Goal: Check status: Check status

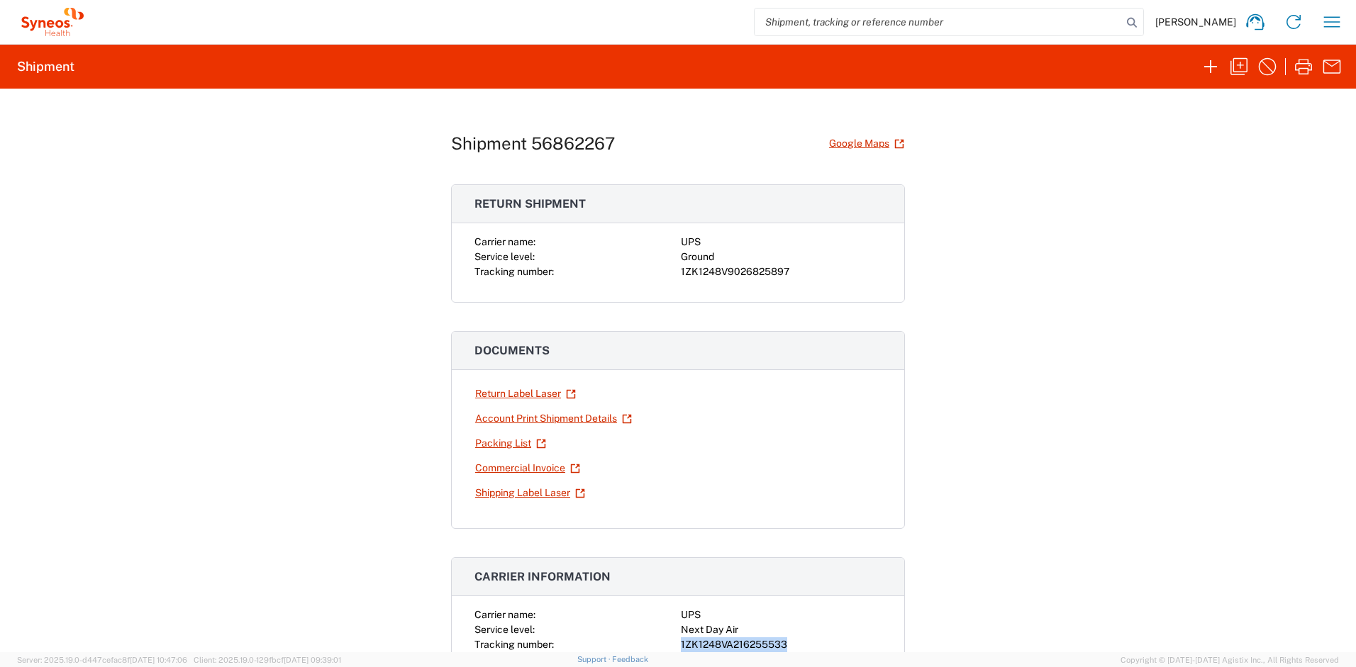
scroll to position [165, 0]
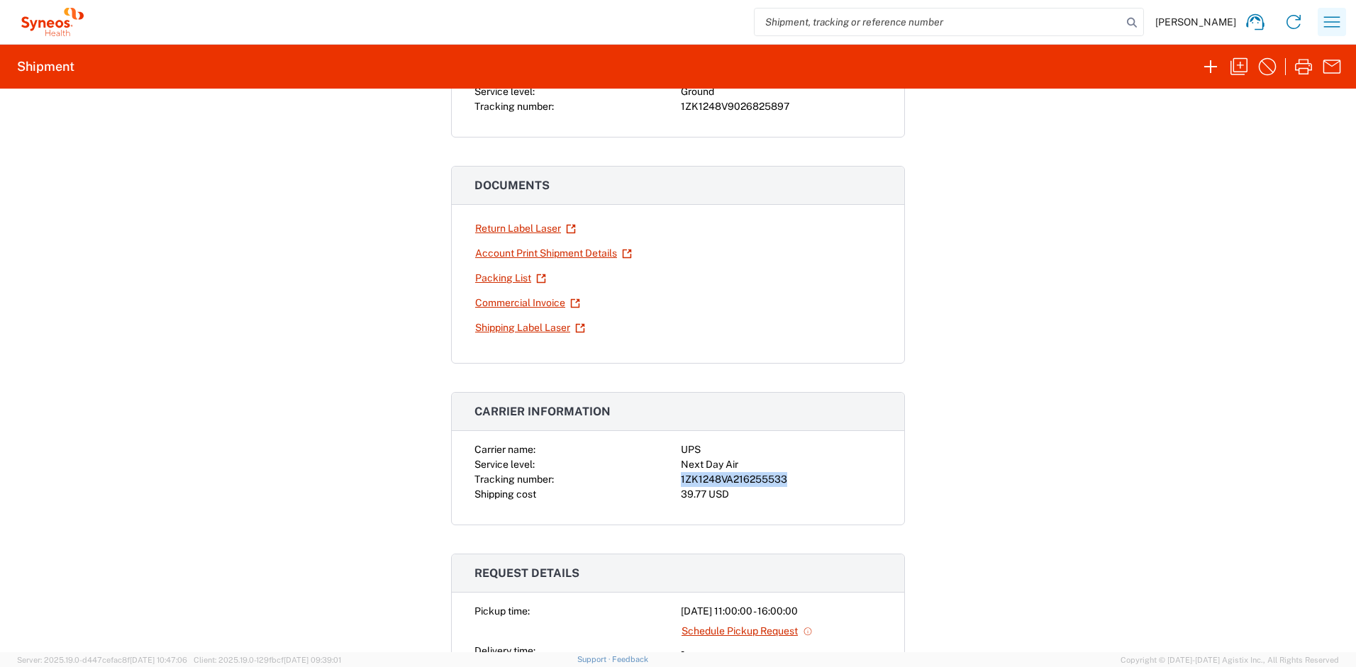
click at [1334, 29] on icon "button" at bounding box center [1331, 22] width 23 height 23
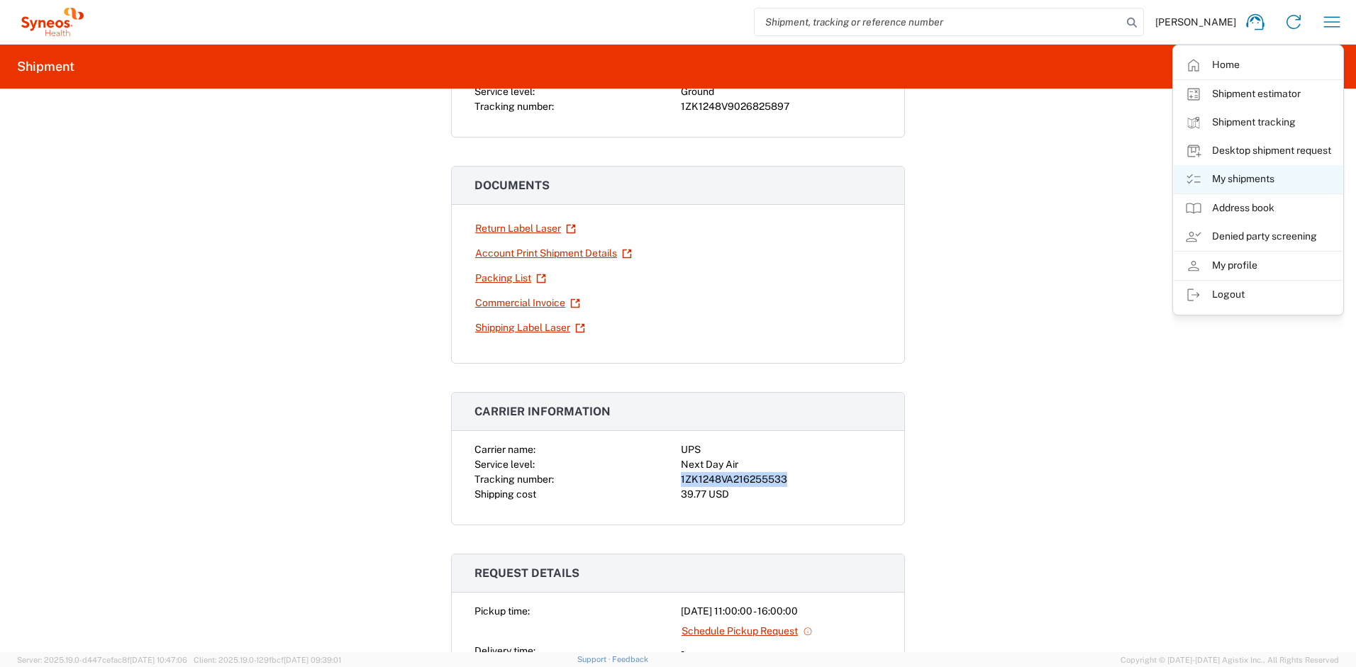
click at [1239, 179] on link "My shipments" at bounding box center [1257, 179] width 169 height 28
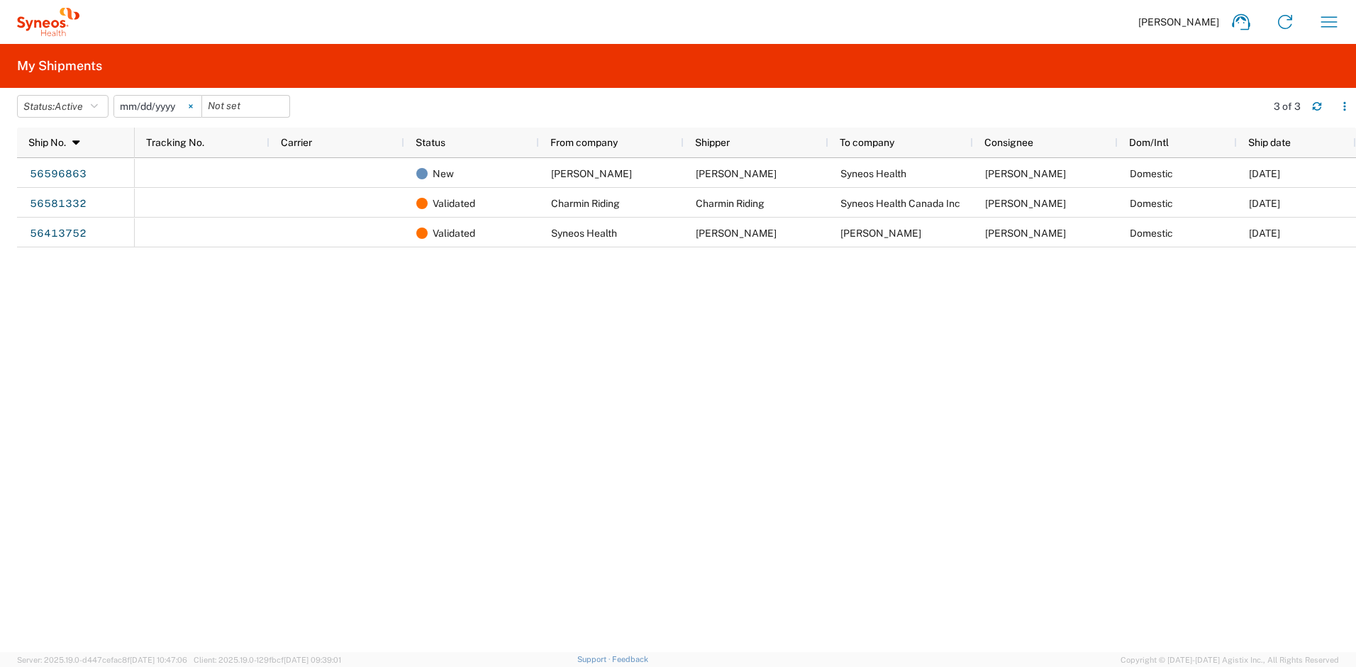
click at [199, 107] on svg-icon at bounding box center [190, 106] width 21 height 21
click at [103, 110] on button "Status: Active" at bounding box center [62, 106] width 91 height 23
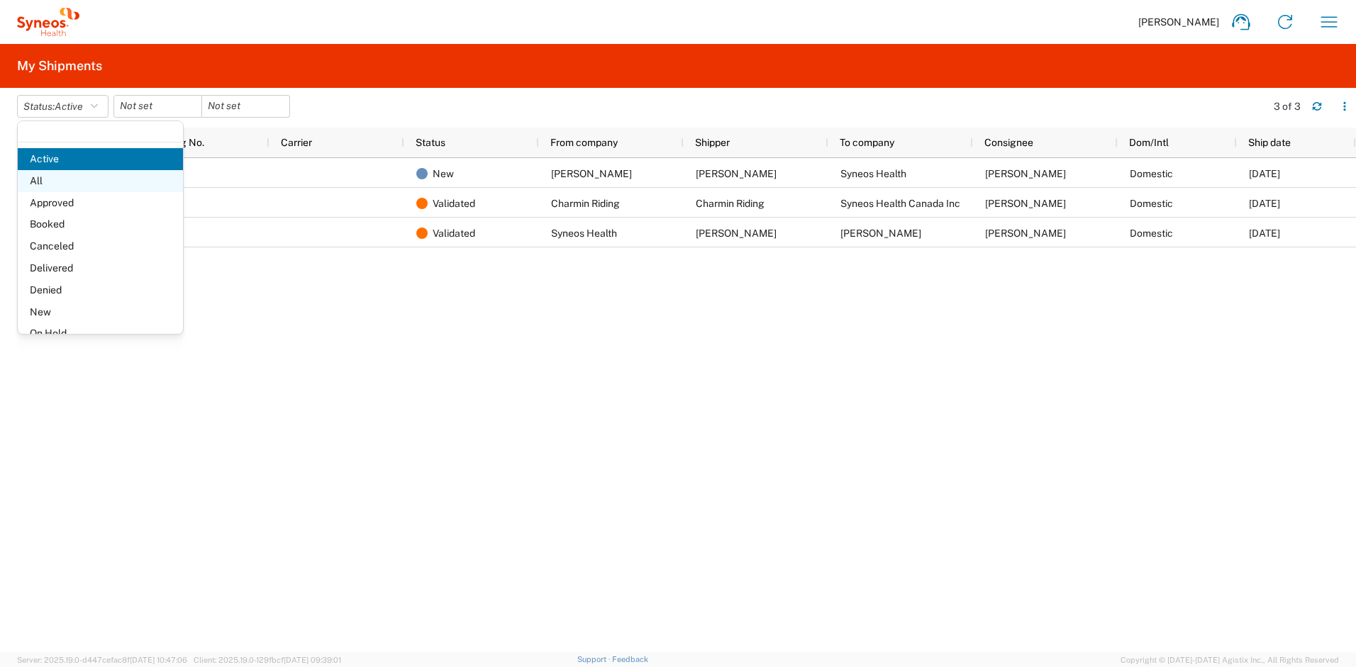
click at [64, 186] on span "All" at bounding box center [100, 181] width 165 height 22
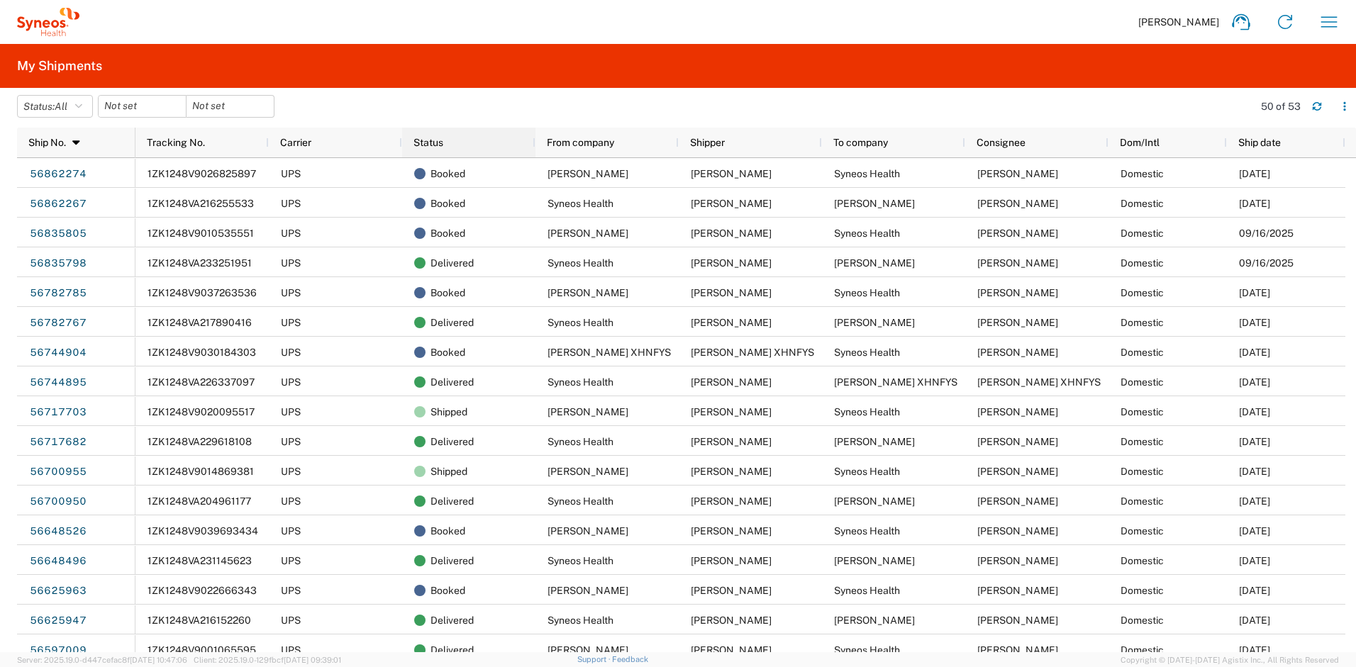
click at [488, 155] on div "Status" at bounding box center [471, 143] width 116 height 30
click at [488, 151] on div "Status" at bounding box center [471, 142] width 116 height 23
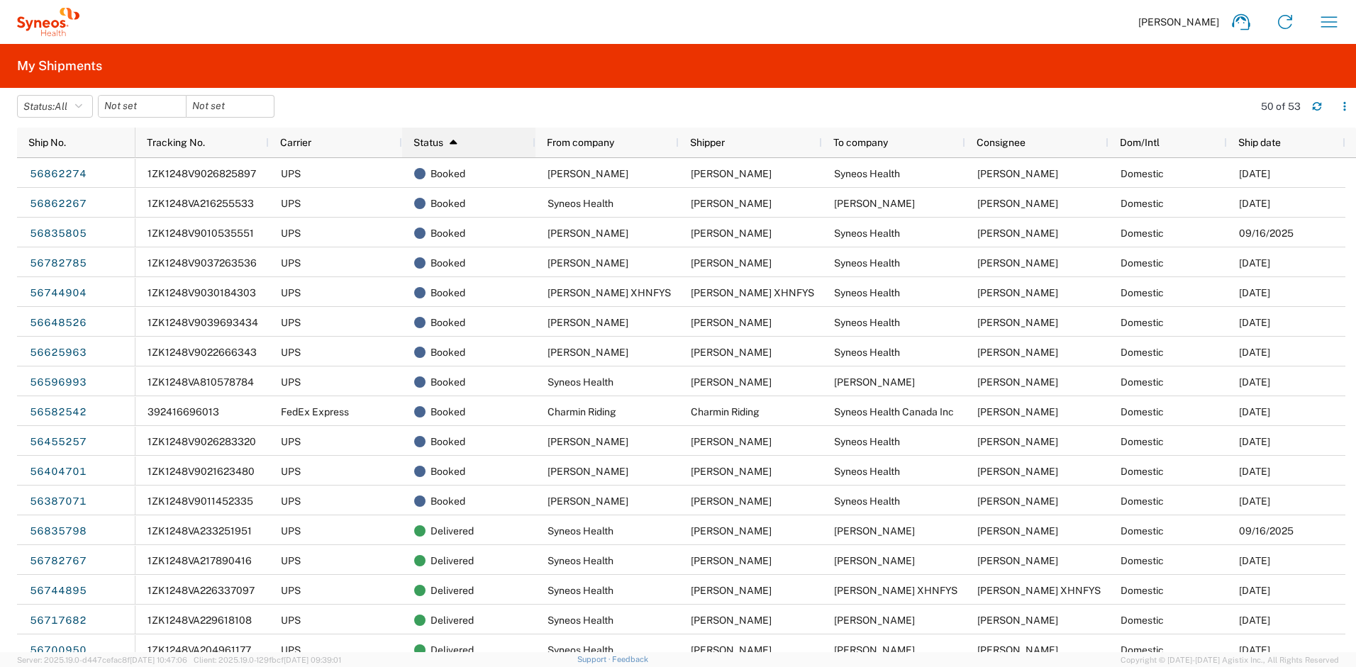
click at [488, 151] on div "Status 1" at bounding box center [471, 142] width 116 height 23
